Goal: Navigation & Orientation: Find specific page/section

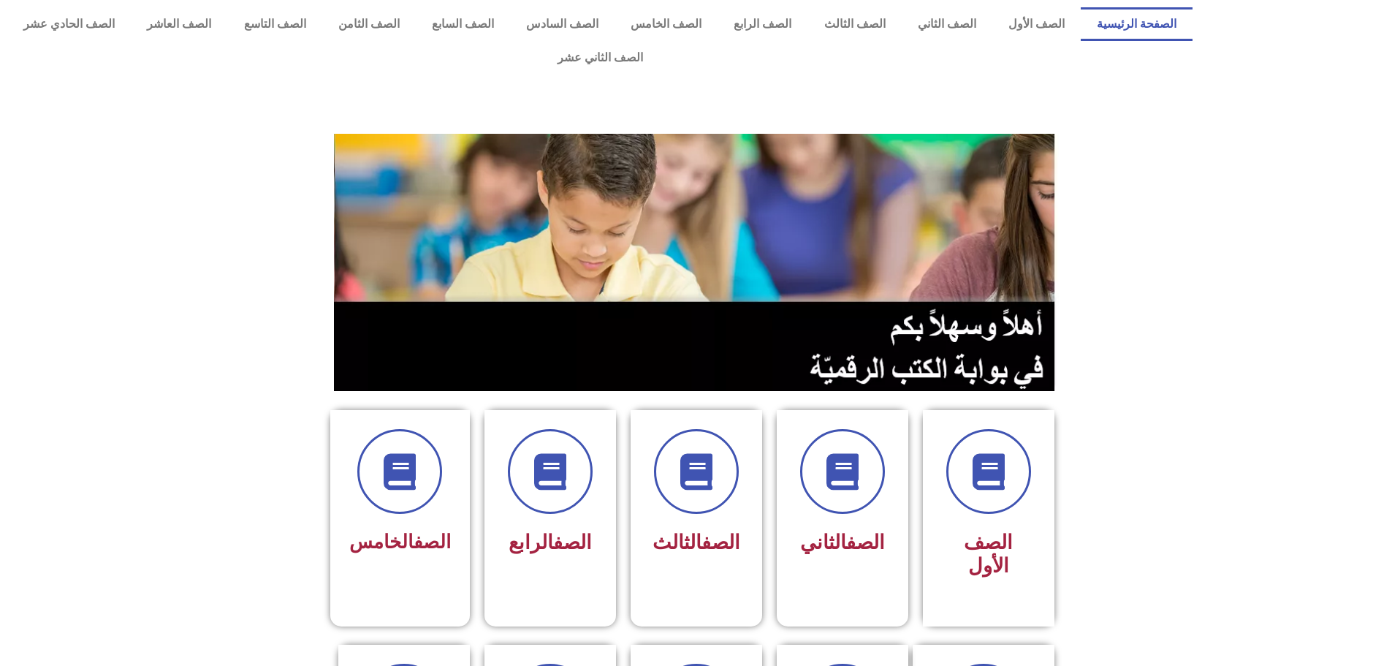
scroll to position [365, 0]
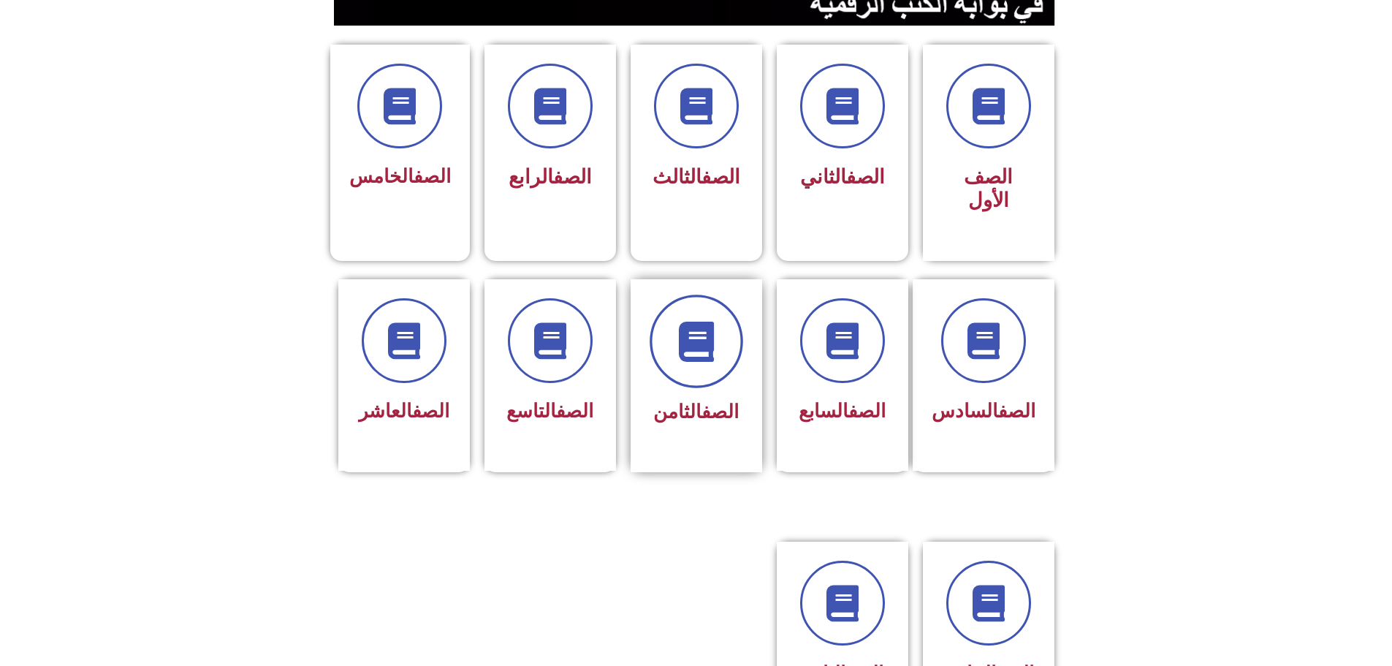
click at [704, 322] on span at bounding box center [697, 342] width 94 height 94
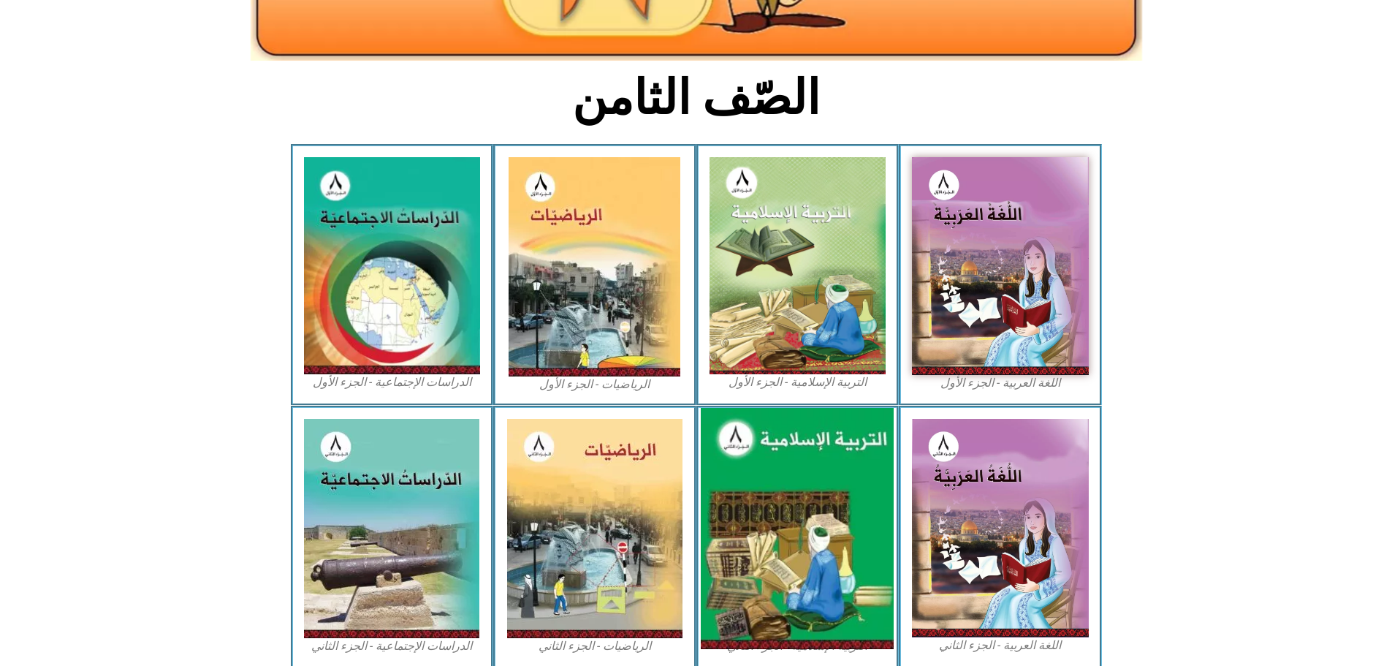
scroll to position [602, 0]
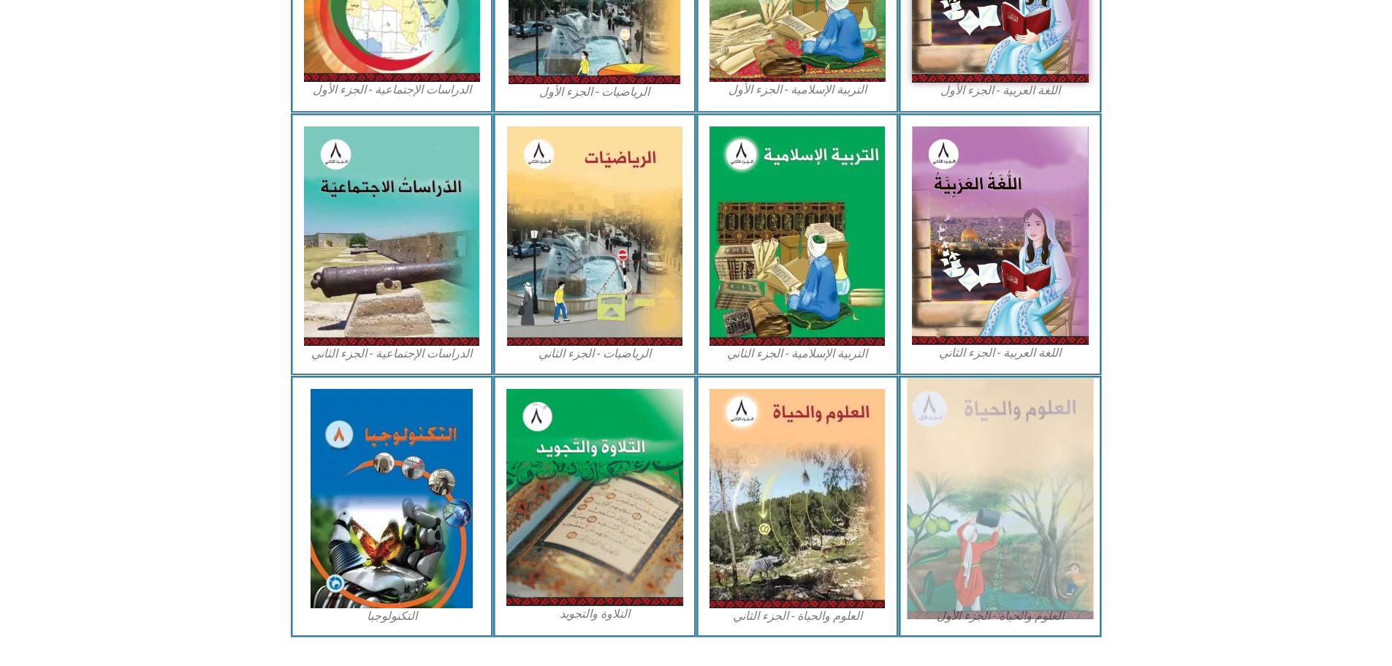
click at [1054, 455] on img at bounding box center [1000, 498] width 186 height 241
